Goal: Information Seeking & Learning: Stay updated

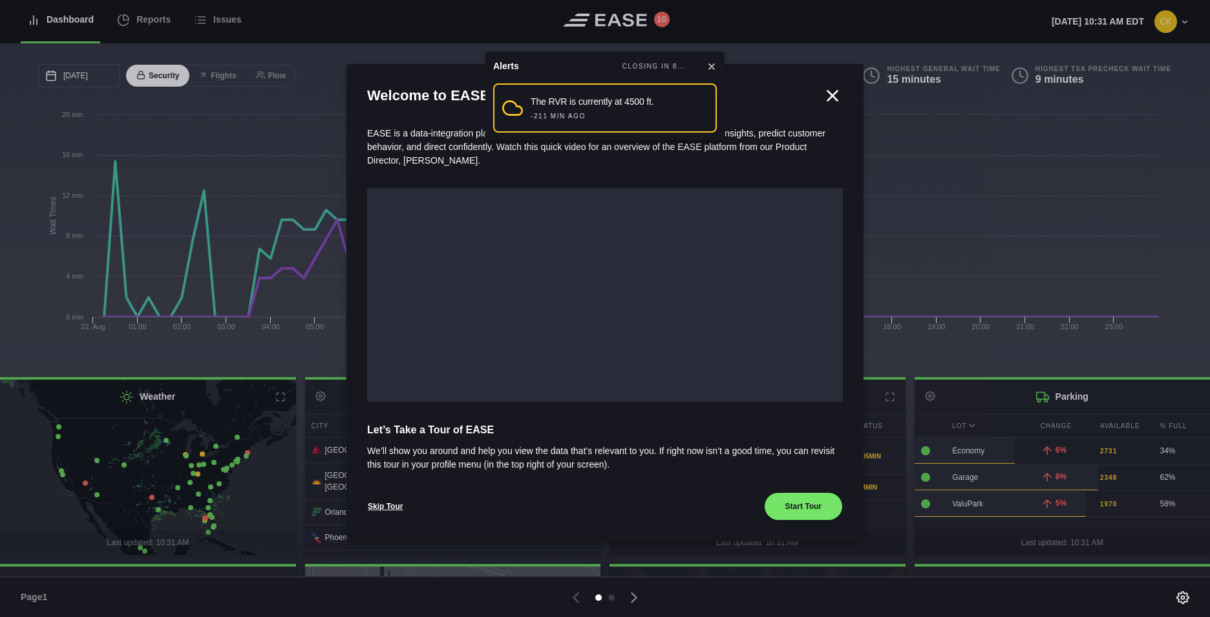
click at [831, 95] on icon at bounding box center [833, 96] width 10 height 10
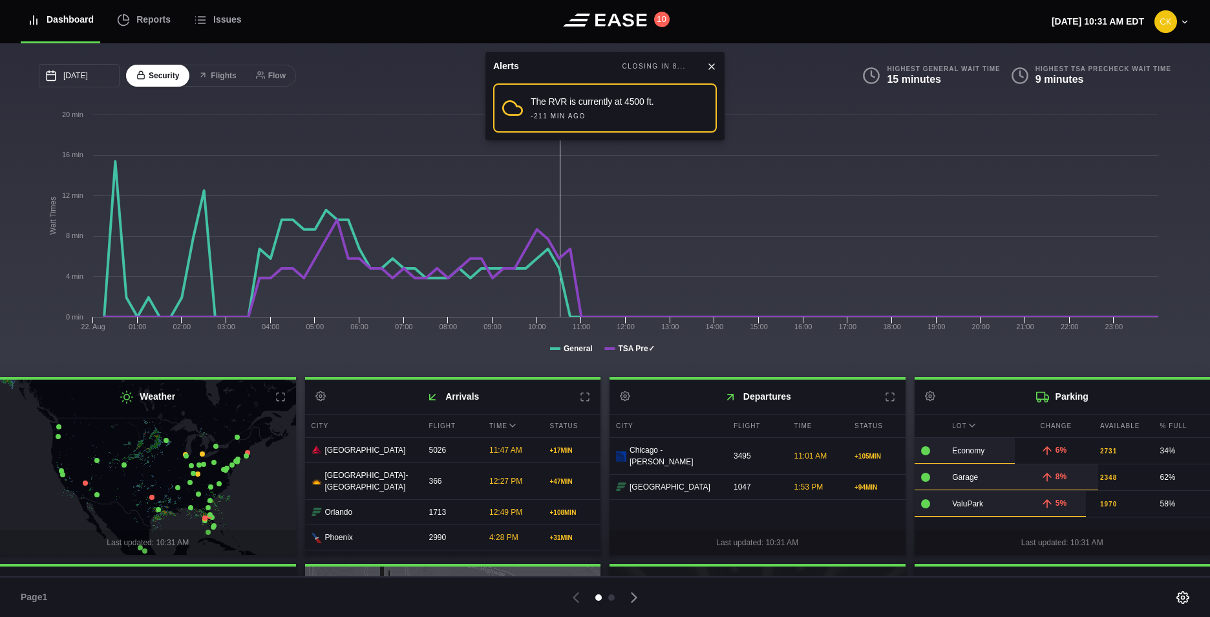
click at [711, 65] on icon at bounding box center [711, 66] width 5 height 5
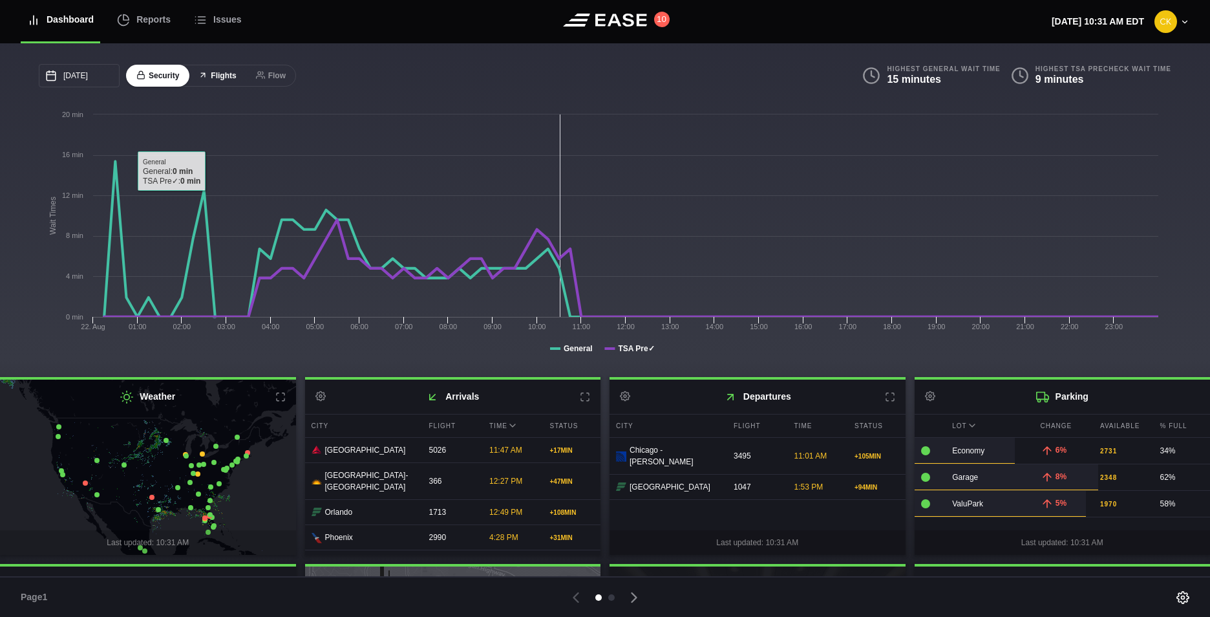
click at [214, 69] on button "Flights" at bounding box center [217, 76] width 58 height 23
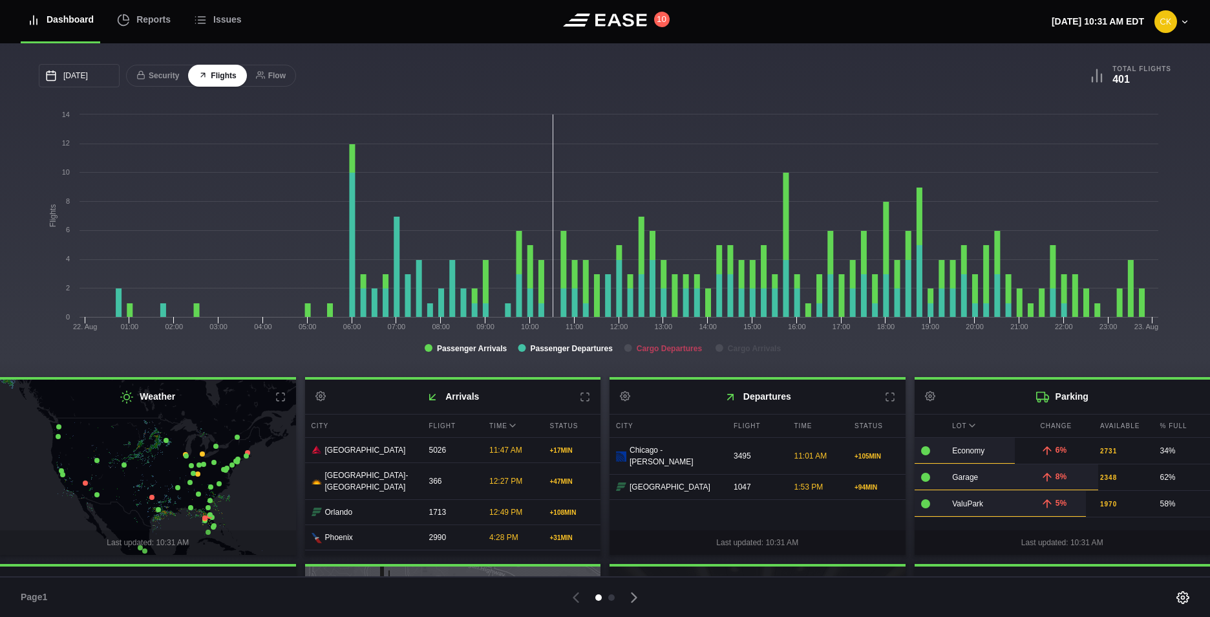
click at [659, 349] on tspan "Cargo Departures" at bounding box center [670, 348] width 66 height 9
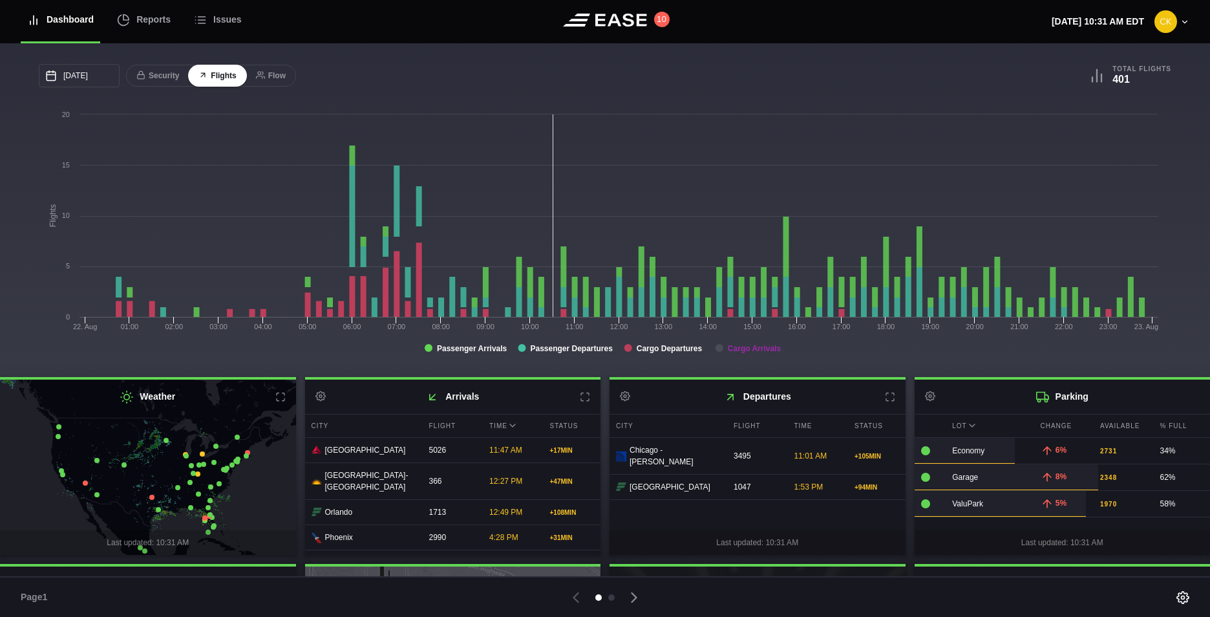
click at [734, 348] on tspan "Cargo Arrivals" at bounding box center [755, 348] width 54 height 9
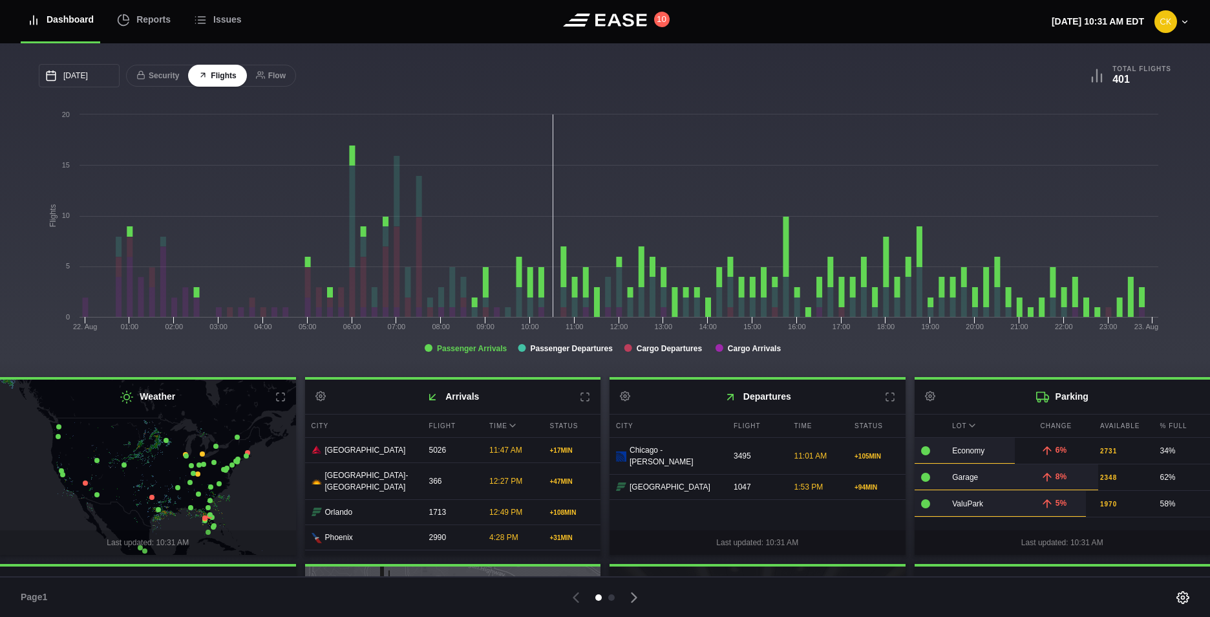
click at [472, 348] on tspan "Passenger Arrivals" at bounding box center [472, 348] width 70 height 9
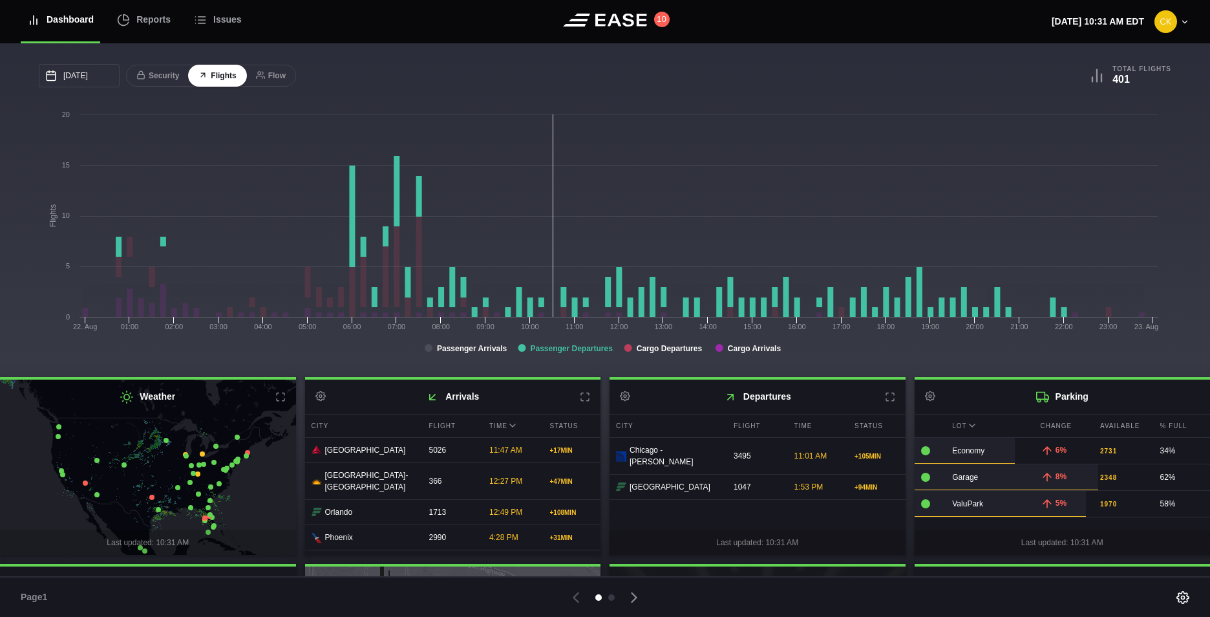
click at [544, 348] on tspan "Passenger Departures" at bounding box center [571, 348] width 83 height 9
